Goal: Information Seeking & Learning: Learn about a topic

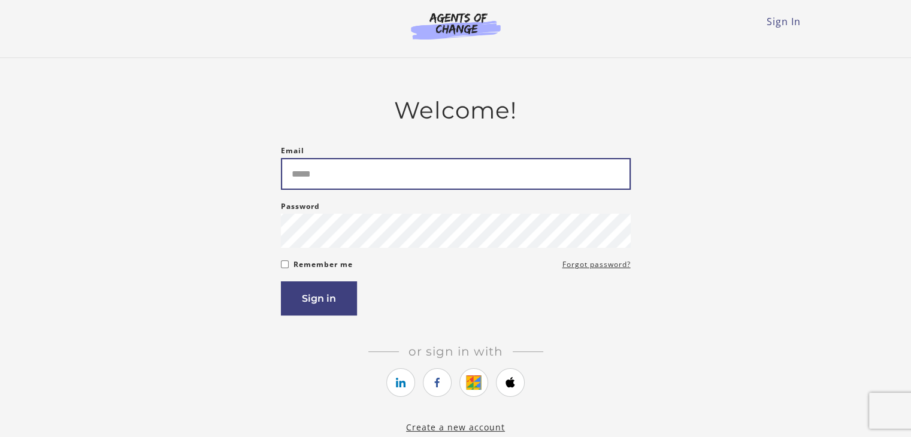
click at [447, 177] on input "Email" at bounding box center [456, 174] width 350 height 32
type input "*"
type input "**********"
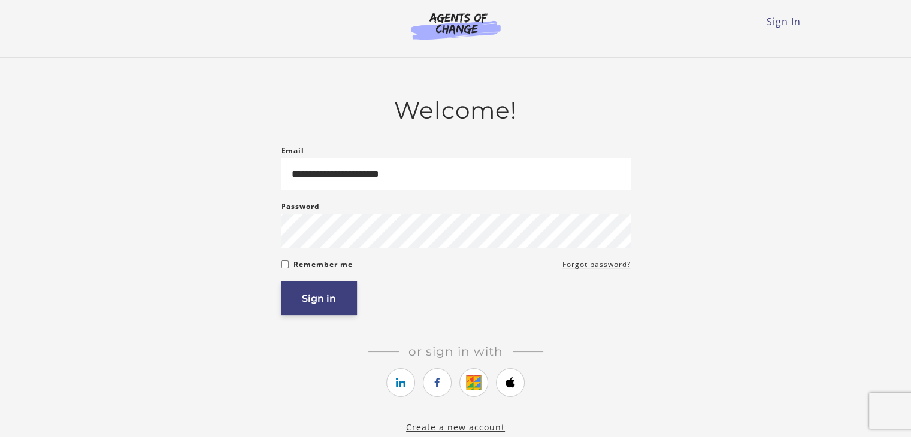
click at [343, 291] on button "Sign in" at bounding box center [319, 299] width 76 height 34
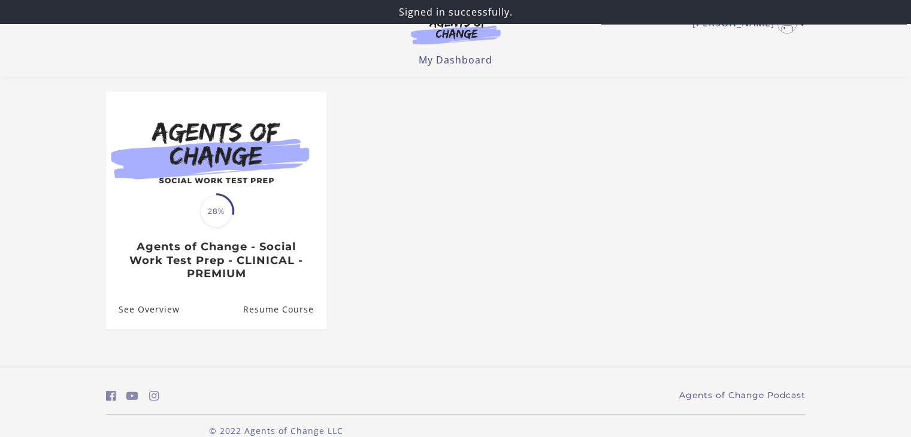
scroll to position [93, 0]
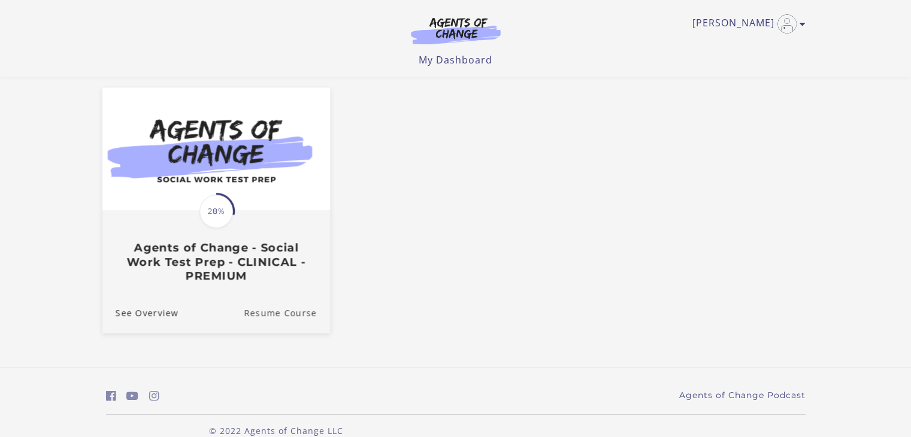
click at [293, 307] on link "Resume Course" at bounding box center [287, 313] width 86 height 40
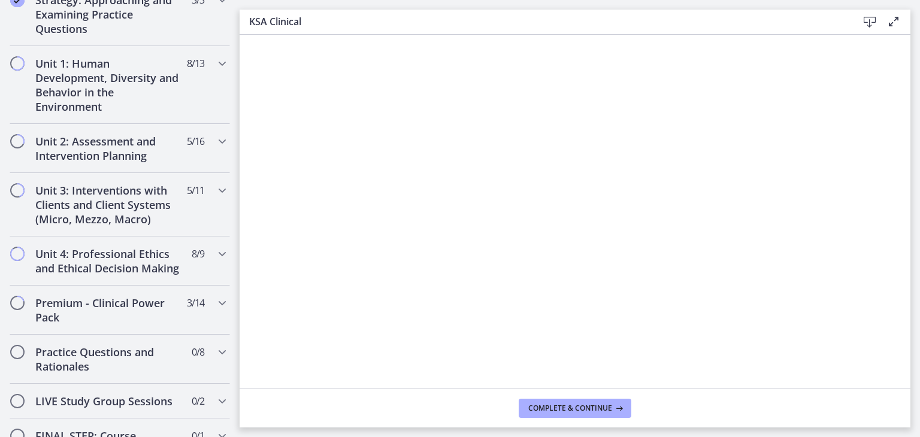
scroll to position [758, 0]
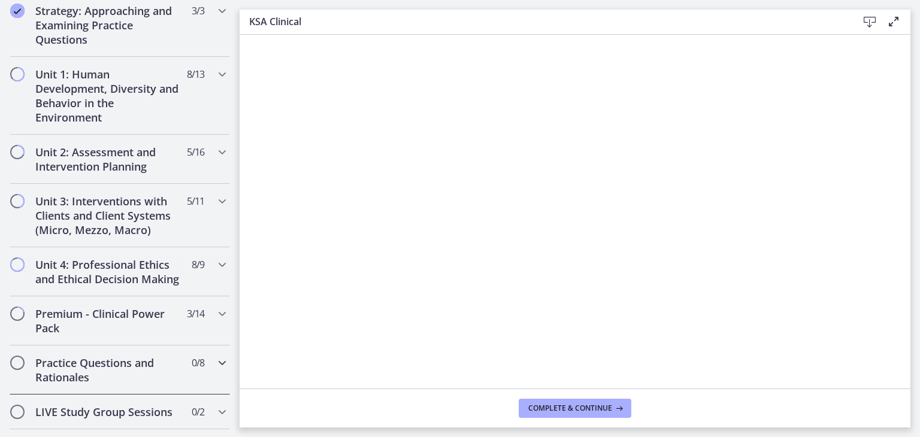
click at [40, 385] on h2 "Practice Questions and Rationales" at bounding box center [108, 370] width 146 height 29
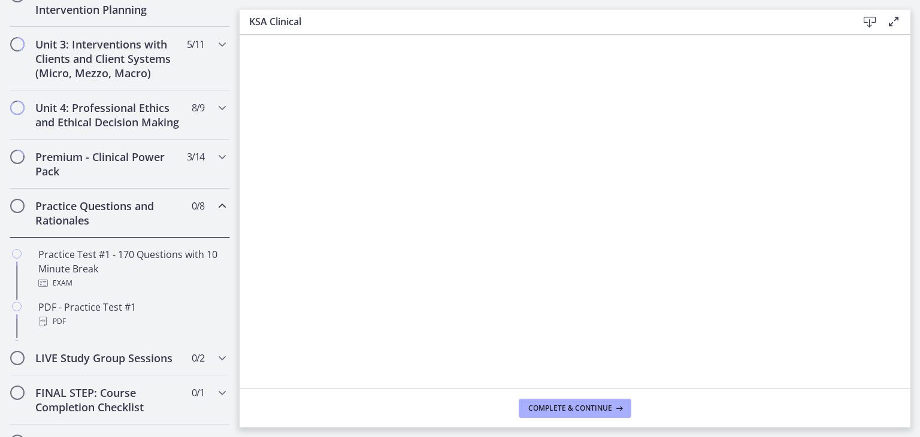
scroll to position [284, 0]
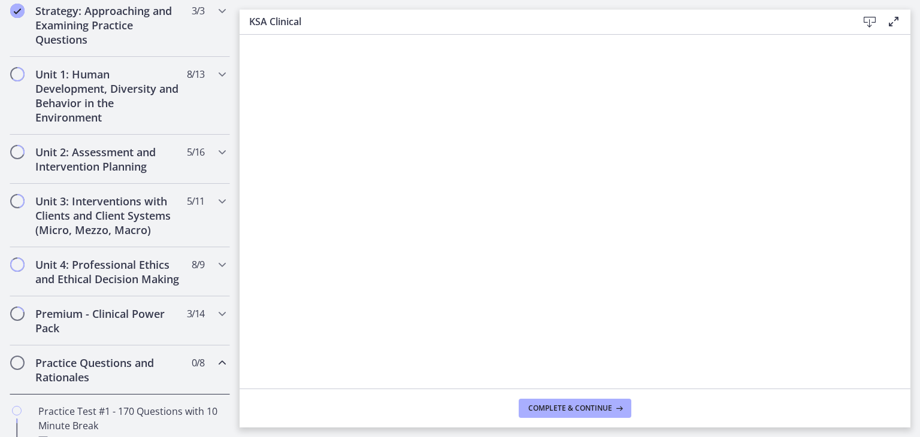
click at [216, 370] on icon "Chapters" at bounding box center [222, 363] width 14 height 14
click at [135, 369] on h2 "Practice Questions and Rationales" at bounding box center [108, 370] width 146 height 29
click at [120, 374] on h2 "Practice Questions and Rationales" at bounding box center [108, 370] width 146 height 29
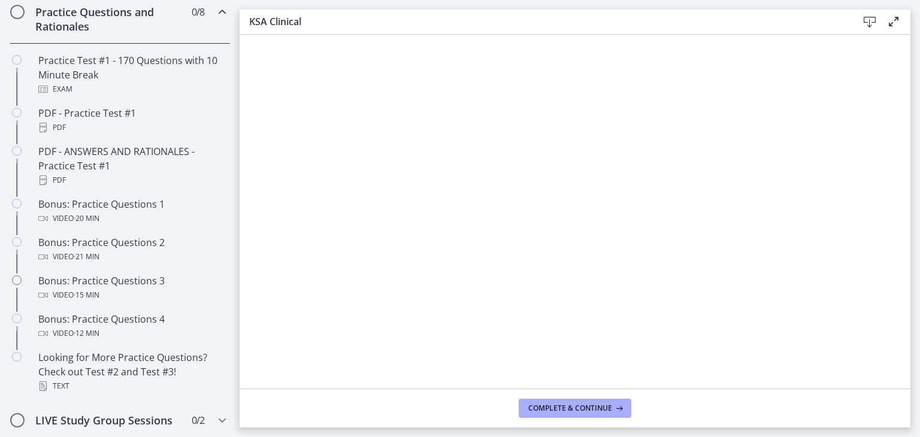
scroll to position [642, 0]
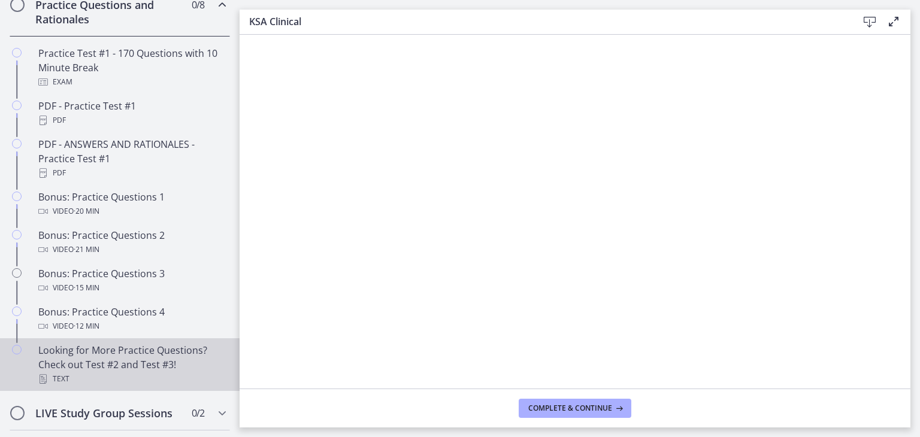
click at [107, 367] on div "Looking for More Practice Questions? Check out Test #2 and Test #3! Text" at bounding box center [131, 364] width 187 height 43
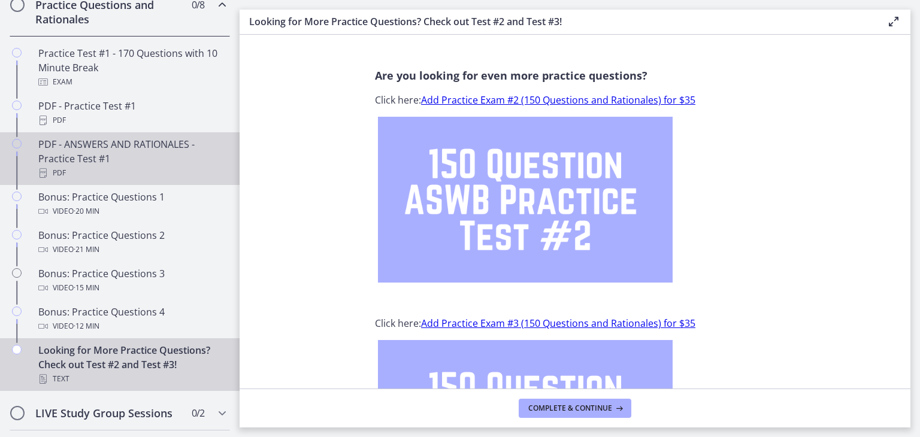
click at [90, 153] on div "PDF - ANSWERS AND RATIONALES - Practice Test #1 PDF" at bounding box center [131, 158] width 187 height 43
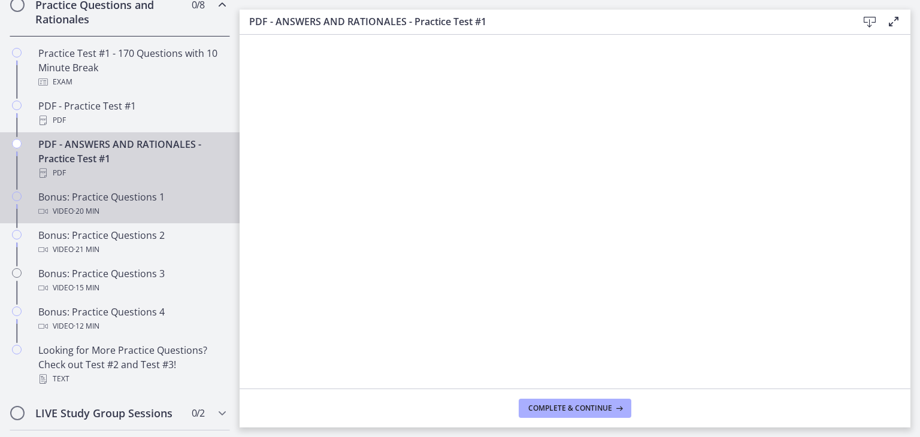
click at [112, 219] on div "Video · 20 min" at bounding box center [131, 211] width 187 height 14
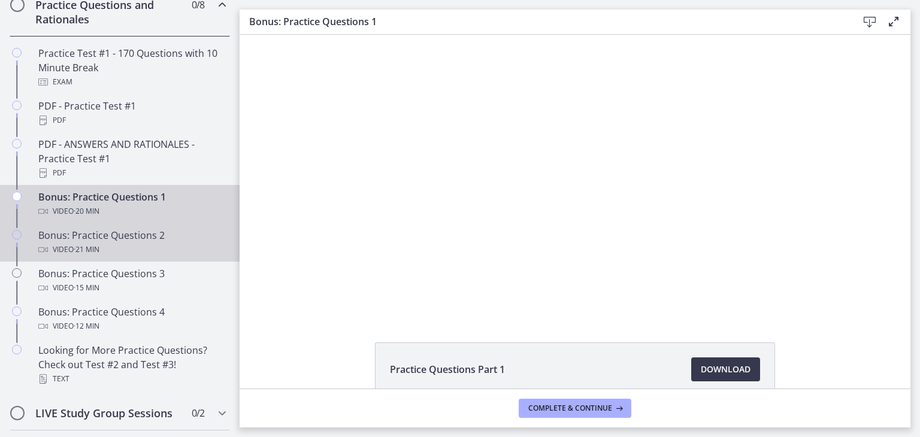
click at [38, 249] on div "Bonus: Practice Questions 2 Video · 21 min" at bounding box center [131, 242] width 187 height 29
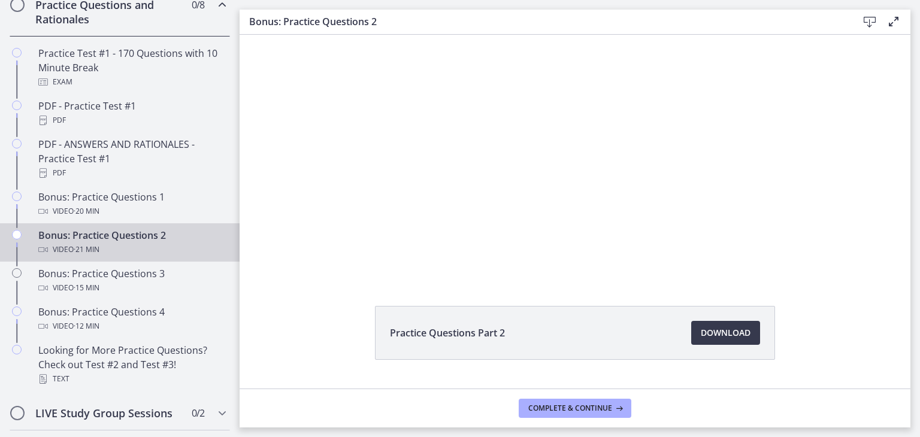
scroll to position [65, 0]
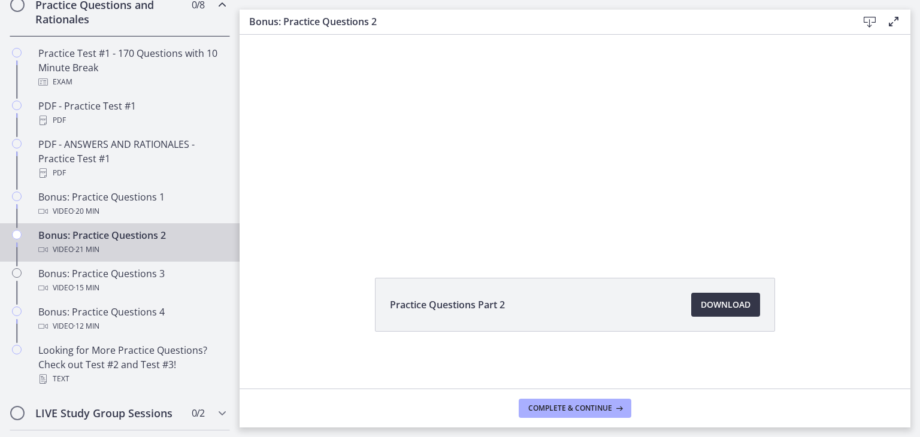
click at [704, 300] on span "Download Opens in a new window" at bounding box center [726, 305] width 50 height 14
